Goal: Task Accomplishment & Management: Use online tool/utility

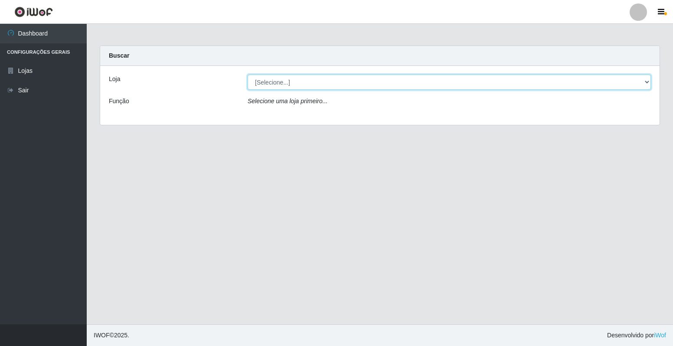
click at [461, 82] on select "[Selecione...] Extrabom - Loja 40 [GEOGRAPHIC_DATA]" at bounding box center [450, 82] width 404 height 15
select select "538"
click at [248, 75] on select "[Selecione...] Extrabom - Loja 40 [GEOGRAPHIC_DATA]" at bounding box center [450, 82] width 404 height 15
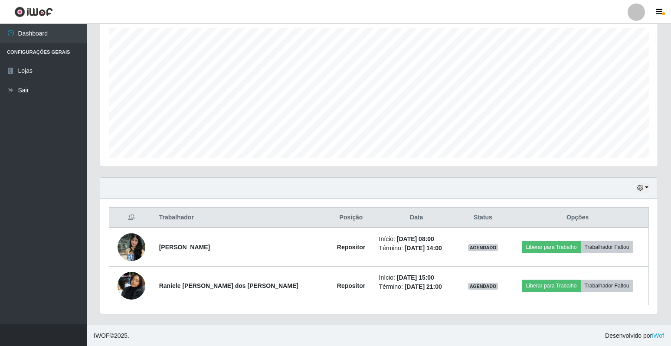
scroll to position [153, 0]
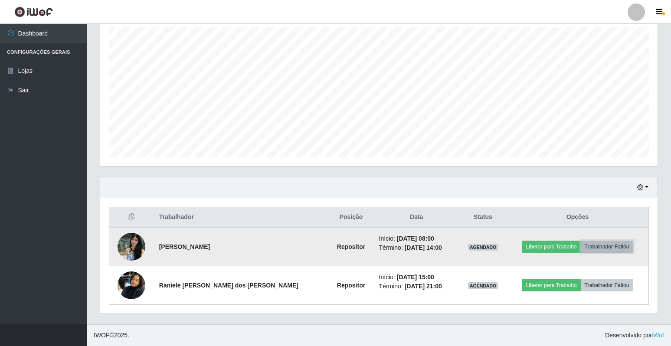
click at [605, 248] on button "Trabalhador Faltou" at bounding box center [607, 247] width 53 height 12
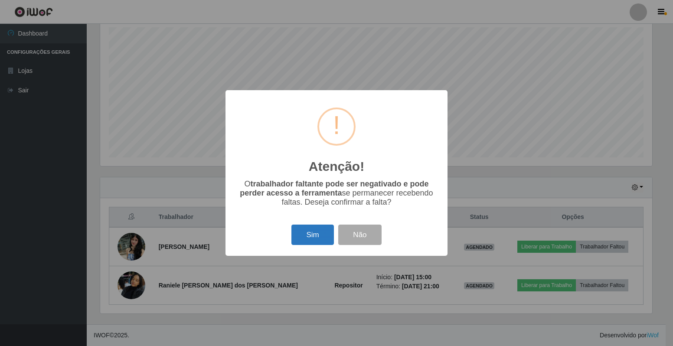
click at [321, 235] on button "Sim" at bounding box center [313, 235] width 42 height 20
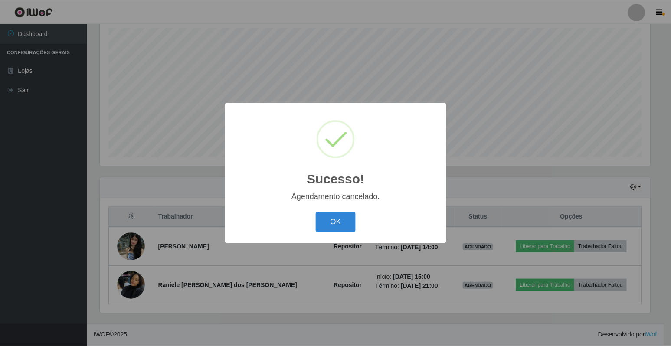
scroll to position [114, 0]
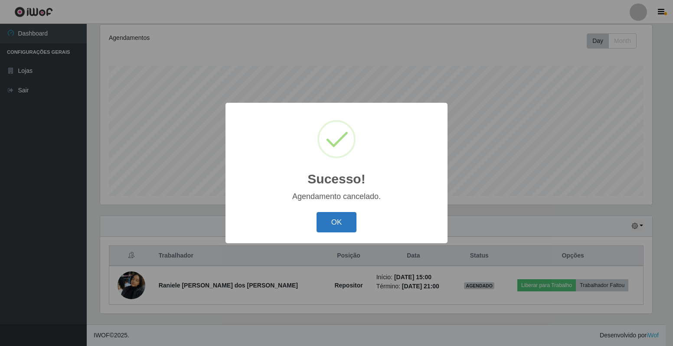
click at [341, 227] on button "OK" at bounding box center [337, 222] width 40 height 20
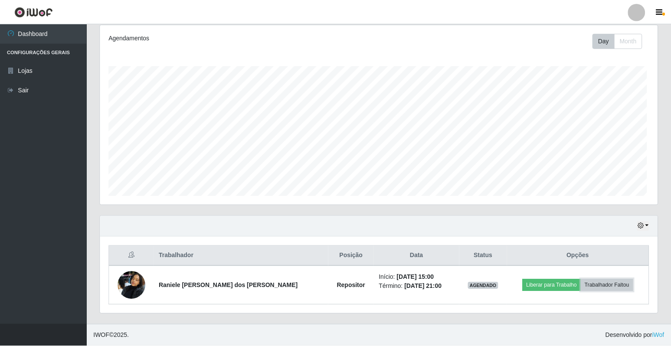
scroll to position [180, 558]
click at [646, 227] on button "button" at bounding box center [643, 226] width 12 height 10
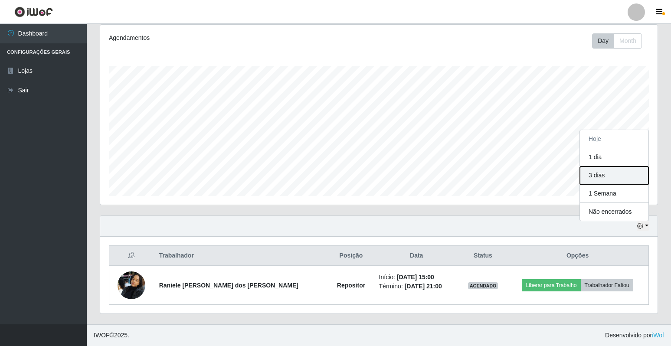
click at [609, 177] on button "3 dias" at bounding box center [614, 176] width 69 height 18
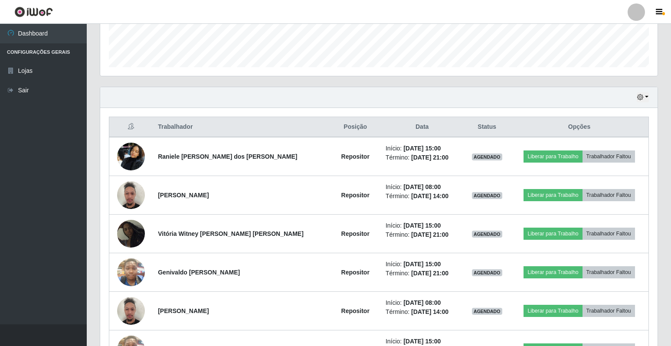
scroll to position [242, 0]
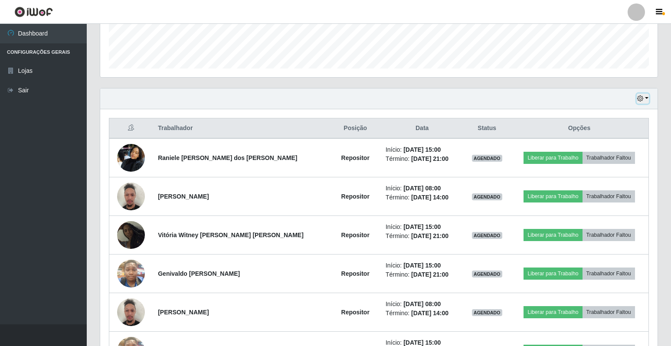
click at [649, 97] on button "button" at bounding box center [643, 99] width 12 height 10
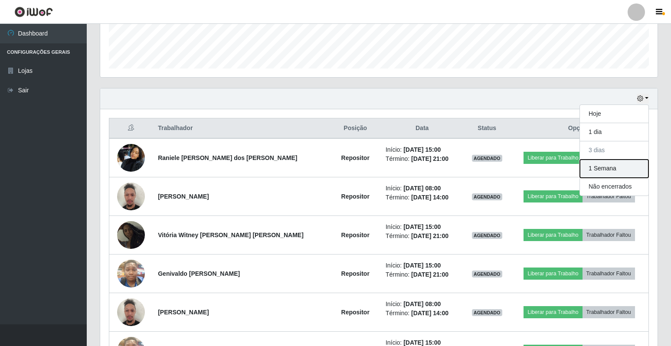
click at [621, 173] on button "1 Semana" at bounding box center [614, 169] width 69 height 18
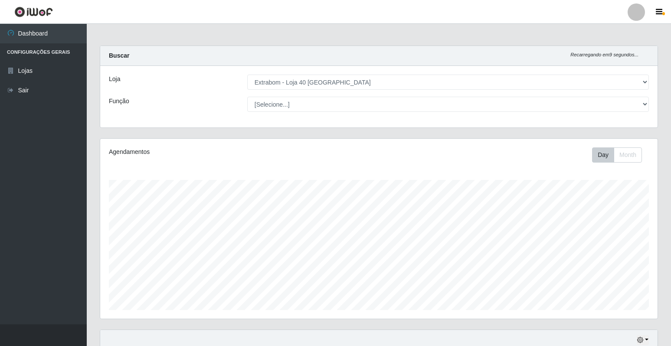
scroll to position [0, 0]
